Goal: Task Accomplishment & Management: Manage account settings

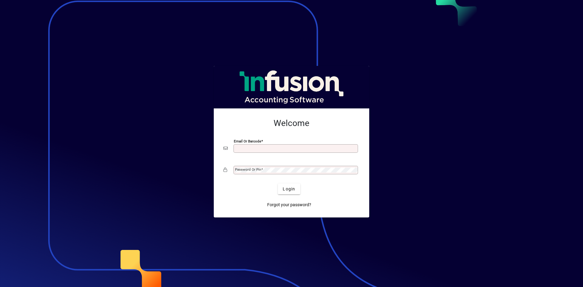
click at [245, 151] on input "Email or Barcode" at bounding box center [296, 148] width 123 height 5
type input "**********"
click at [283, 173] on div "Password or Pin" at bounding box center [295, 170] width 124 height 8
click at [278, 183] on button "Login" at bounding box center [289, 188] width 22 height 11
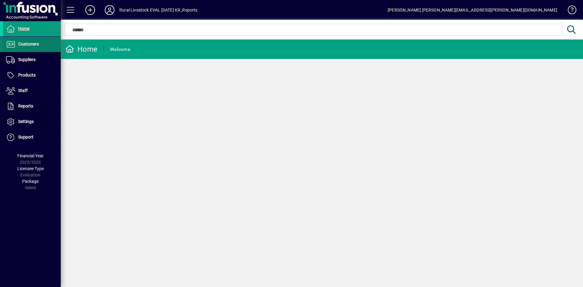
click at [17, 46] on span "Customers" at bounding box center [21, 44] width 36 height 7
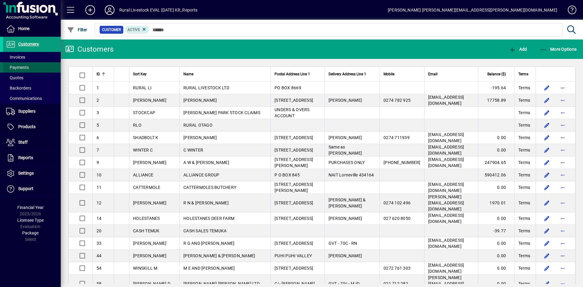
click at [31, 60] on span at bounding box center [32, 67] width 58 height 15
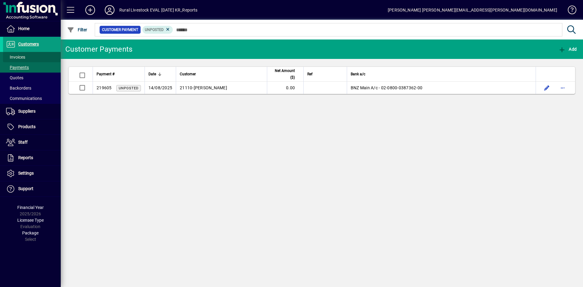
click at [30, 59] on span at bounding box center [32, 57] width 58 height 15
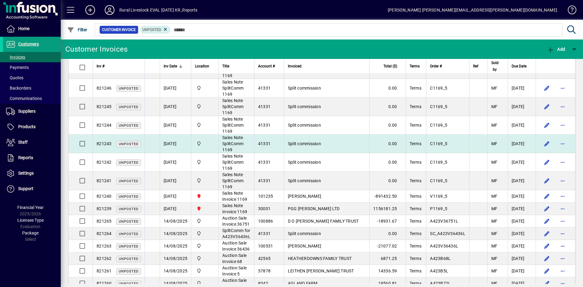
scroll to position [140, 0]
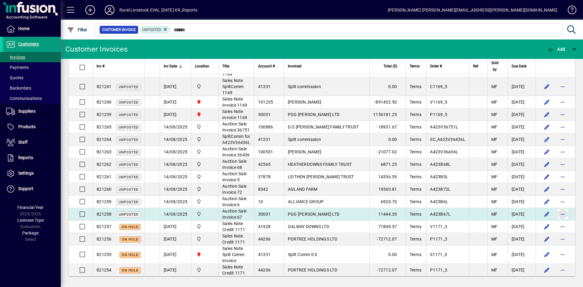
click at [556, 213] on span "button" at bounding box center [562, 214] width 15 height 15
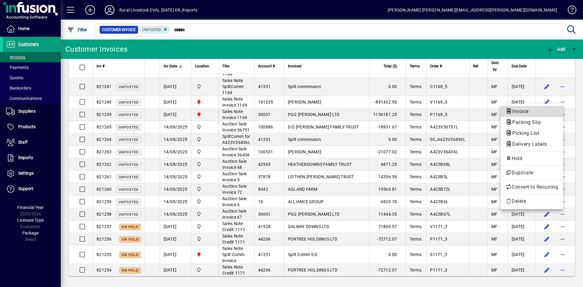
click at [549, 115] on button "Invoice" at bounding box center [531, 111] width 62 height 11
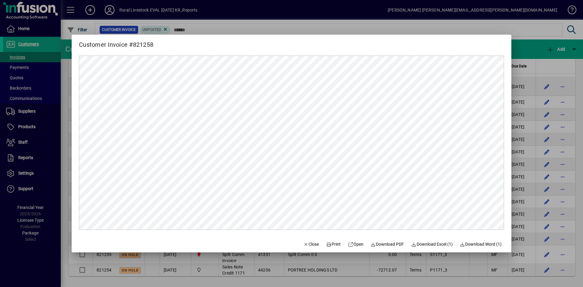
scroll to position [0, 0]
click at [313, 245] on span "Close" at bounding box center [311, 244] width 16 height 6
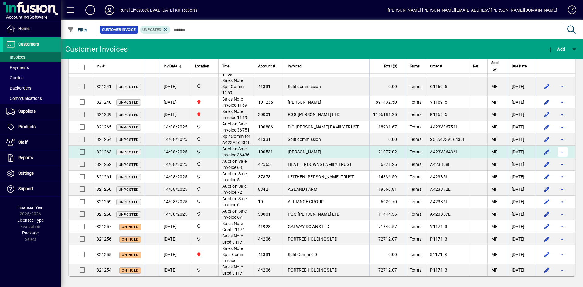
click at [560, 153] on span "button" at bounding box center [562, 151] width 15 height 15
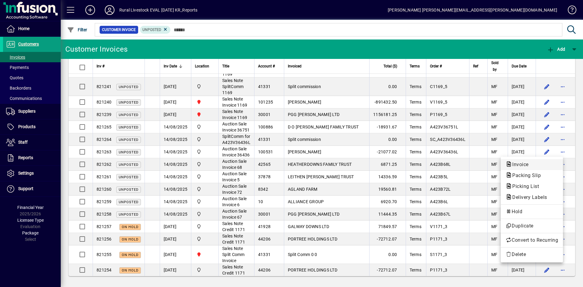
click at [540, 167] on span "Invoice" at bounding box center [531, 164] width 52 height 7
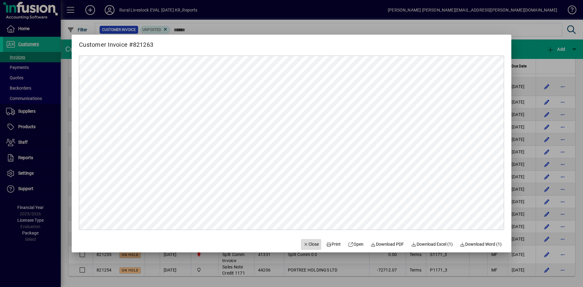
click at [308, 244] on span "Close" at bounding box center [311, 244] width 16 height 6
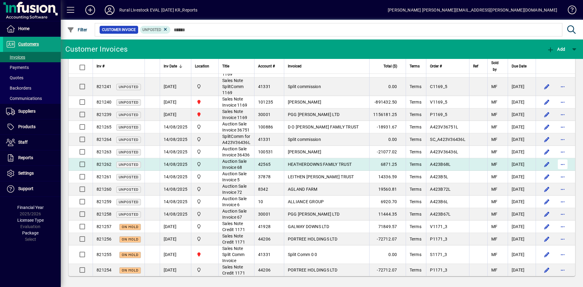
click at [558, 165] on span "button" at bounding box center [562, 164] width 15 height 15
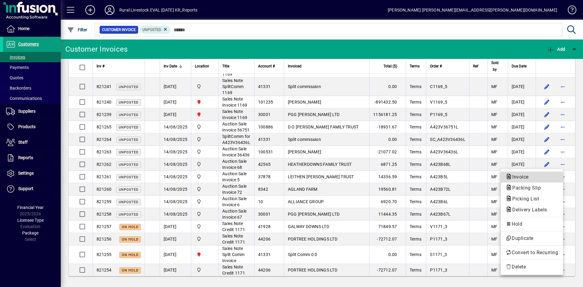
click at [533, 179] on span "Invoice" at bounding box center [531, 176] width 52 height 7
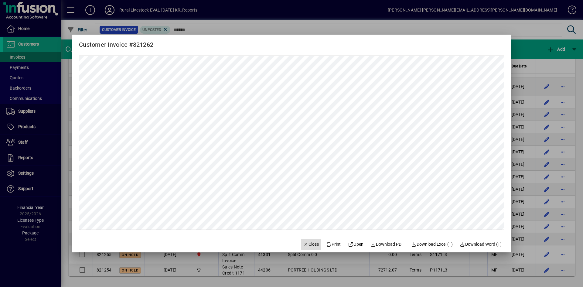
click at [303, 241] on span "Close" at bounding box center [311, 244] width 16 height 6
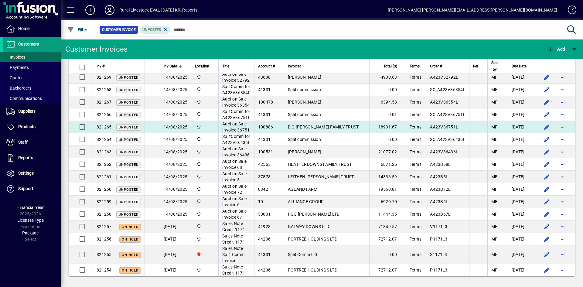
scroll to position [190, 0]
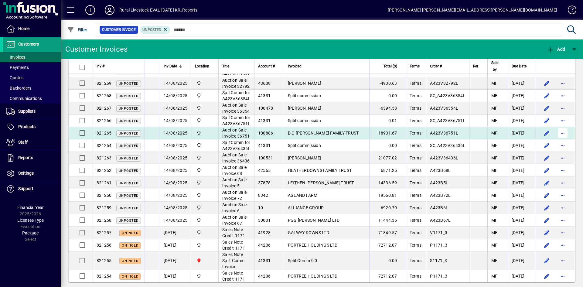
click at [560, 140] on span "button" at bounding box center [562, 133] width 15 height 15
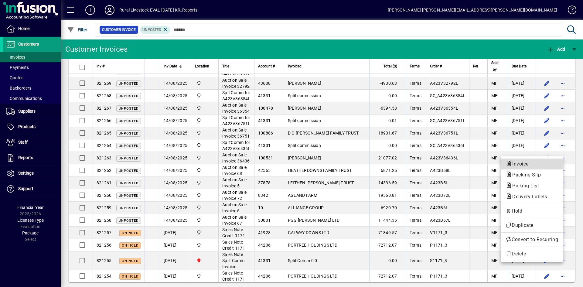
click at [521, 163] on span "Invoice" at bounding box center [518, 164] width 26 height 6
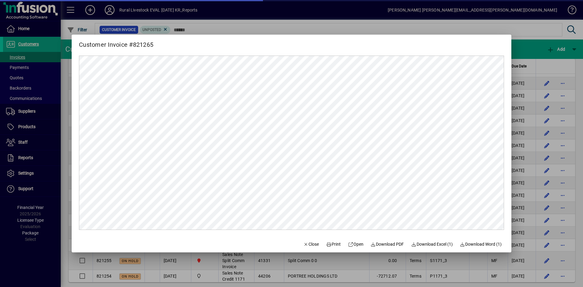
scroll to position [0, 0]
click at [304, 242] on span "Close" at bounding box center [311, 244] width 16 height 6
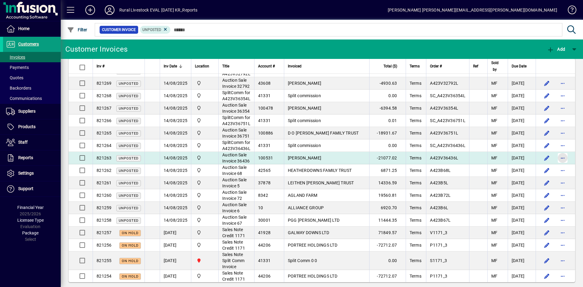
click at [555, 165] on span "button" at bounding box center [562, 158] width 15 height 15
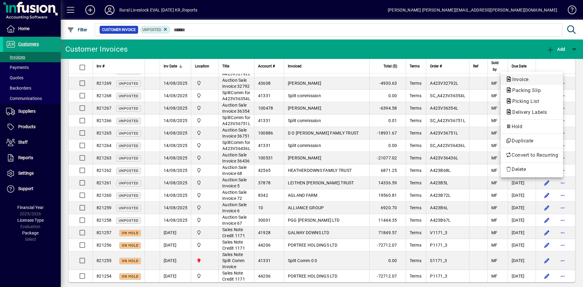
click at [522, 82] on span "Invoice" at bounding box center [531, 79] width 52 height 7
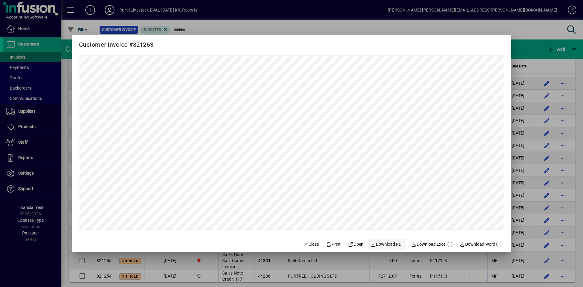
click at [375, 243] on span "Download PDF" at bounding box center [386, 244] width 33 height 6
click at [308, 244] on span "Close" at bounding box center [311, 244] width 16 height 6
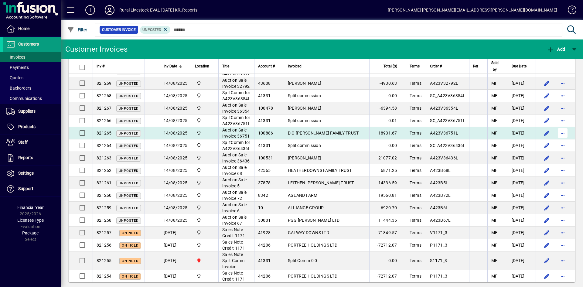
click at [555, 140] on span "button" at bounding box center [562, 133] width 15 height 15
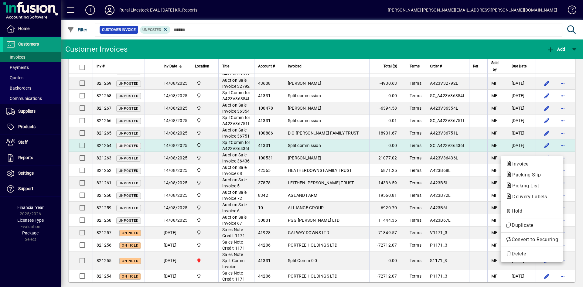
click at [530, 164] on span "Invoice" at bounding box center [531, 163] width 52 height 7
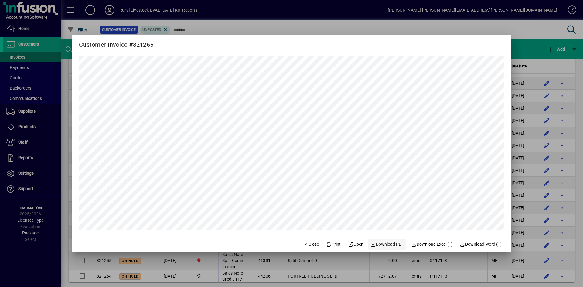
click at [384, 243] on span "Download PDF" at bounding box center [386, 244] width 33 height 6
click at [207, 259] on div at bounding box center [291, 143] width 583 height 287
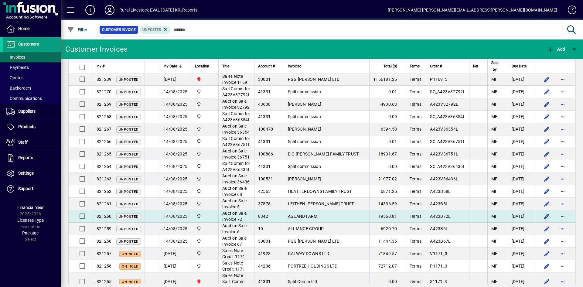
scroll to position [160, 0]
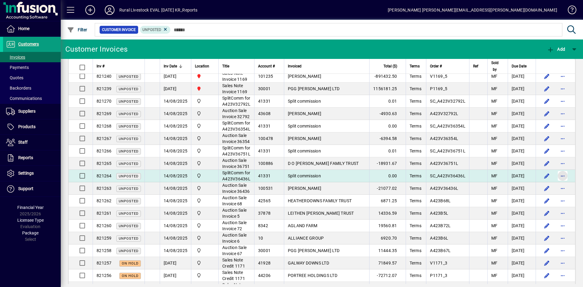
click at [555, 183] on span "button" at bounding box center [562, 175] width 15 height 15
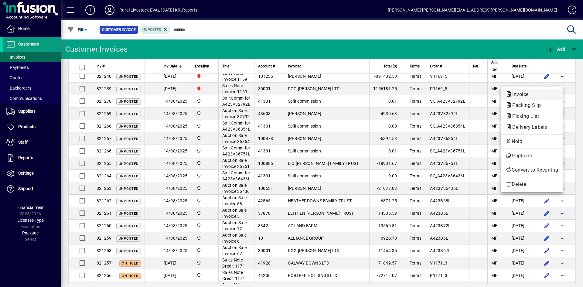
click at [513, 96] on span "Invoice" at bounding box center [518, 94] width 26 height 6
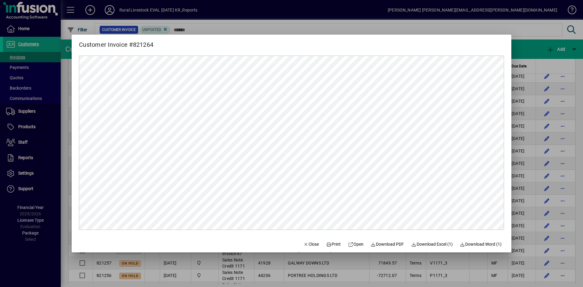
scroll to position [0, 0]
drag, startPoint x: 305, startPoint y: 247, endPoint x: 302, endPoint y: 244, distance: 4.3
click at [305, 247] on span "Close" at bounding box center [311, 244] width 16 height 6
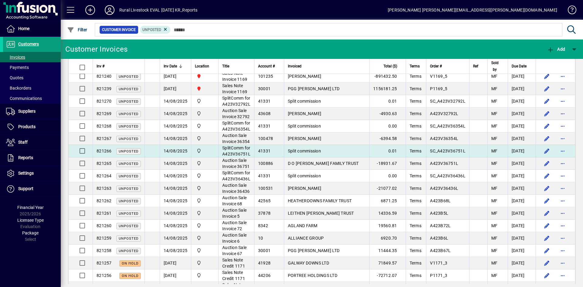
click at [315, 157] on td "Split commission" at bounding box center [326, 151] width 85 height 12
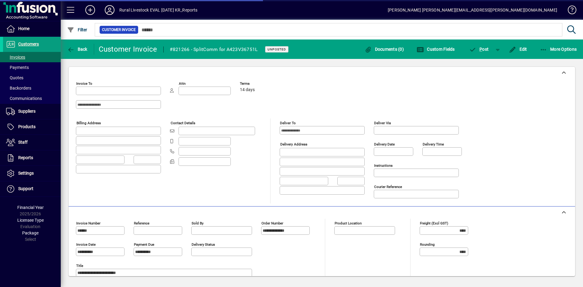
type input "**********"
type input "****"
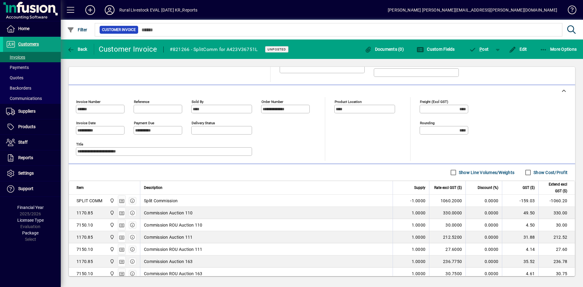
scroll to position [152, 0]
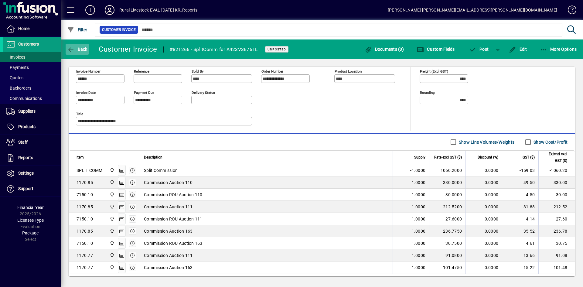
click at [73, 49] on icon "button" at bounding box center [71, 50] width 8 height 6
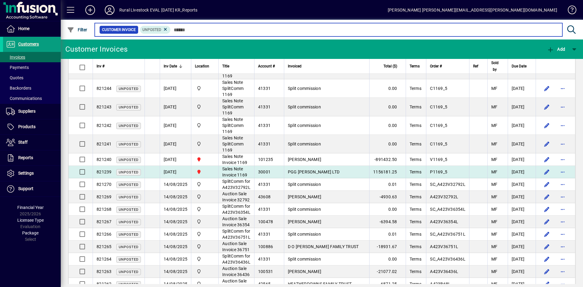
scroll to position [91, 0]
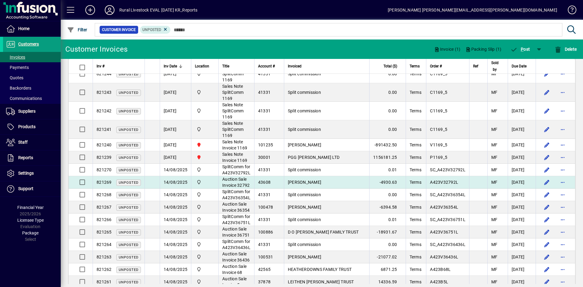
click at [550, 188] on td at bounding box center [554, 182] width 39 height 12
click at [561, 189] on span "button" at bounding box center [562, 182] width 15 height 15
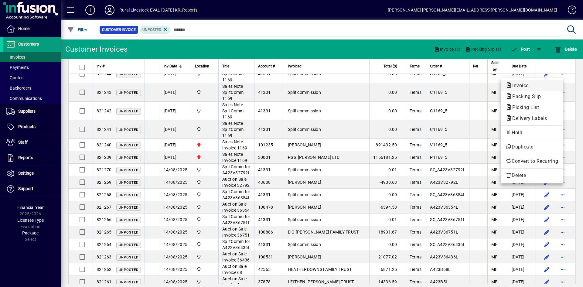
click at [537, 86] on span "Invoice" at bounding box center [531, 85] width 52 height 7
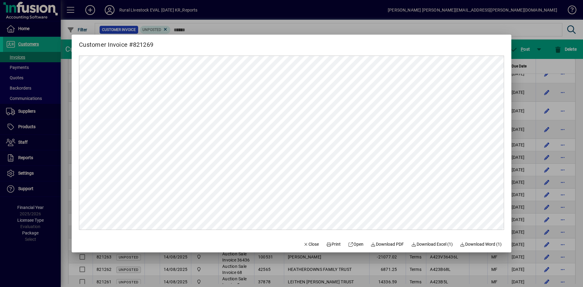
scroll to position [0, 0]
click at [312, 242] on span "Close" at bounding box center [311, 244] width 16 height 6
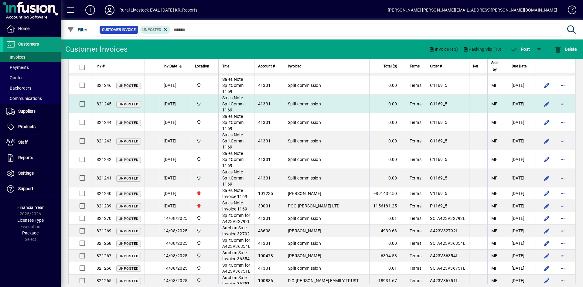
scroll to position [8, 0]
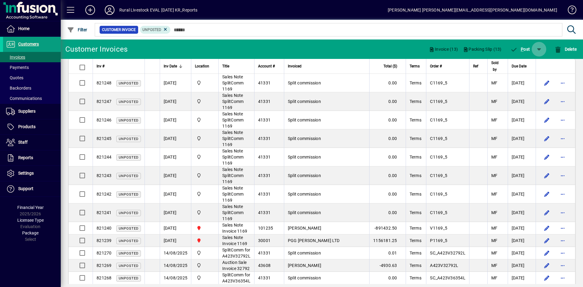
click at [535, 52] on span "button" at bounding box center [538, 49] width 15 height 15
click at [570, 47] on div at bounding box center [291, 143] width 583 height 287
click at [570, 50] on span "Delete" at bounding box center [565, 49] width 22 height 5
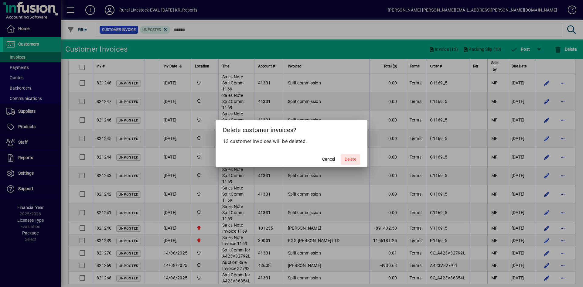
click at [351, 158] on span "Delete" at bounding box center [350, 159] width 12 height 6
drag, startPoint x: 337, startPoint y: 159, endPoint x: 324, endPoint y: 157, distance: 13.3
click at [333, 158] on mat-dialog-actions "Cancel Delete" at bounding box center [291, 159] width 152 height 16
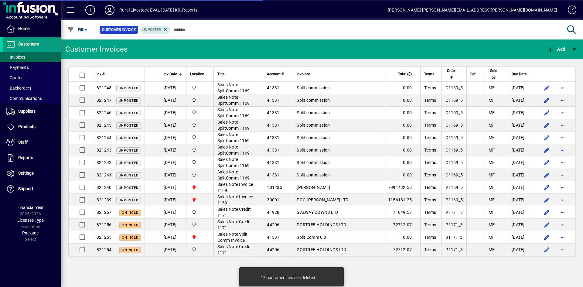
scroll to position [0, 0]
